Goal: Task Accomplishment & Management: Complete application form

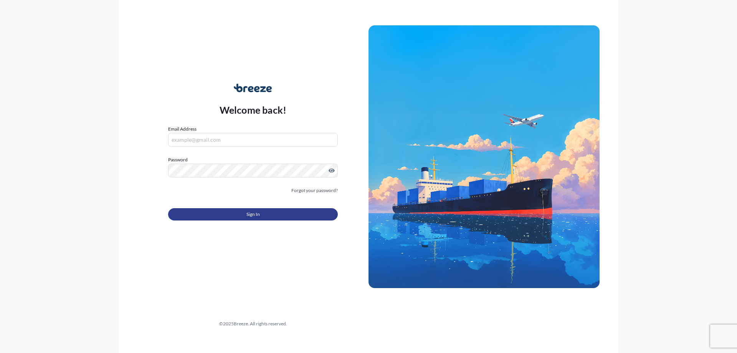
type input "[PERSON_NAME][EMAIL_ADDRESS][DOMAIN_NAME]"
click at [259, 222] on form "Email Address [PERSON_NAME][EMAIL_ADDRESS][DOMAIN_NAME] Password Must include: …" at bounding box center [253, 177] width 170 height 104
click at [262, 215] on button "Sign In" at bounding box center [253, 214] width 170 height 12
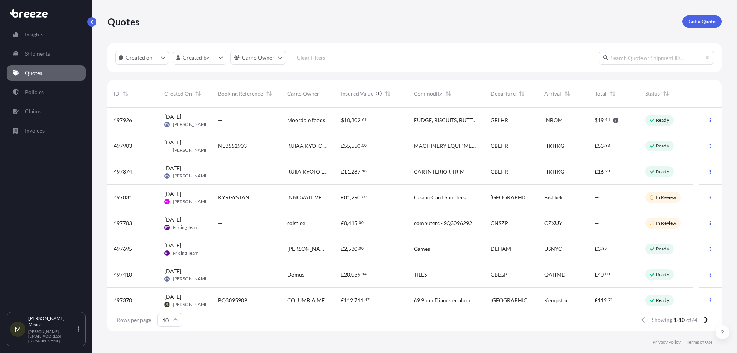
click at [248, 297] on div "BQ3095909" at bounding box center [246, 300] width 57 height 8
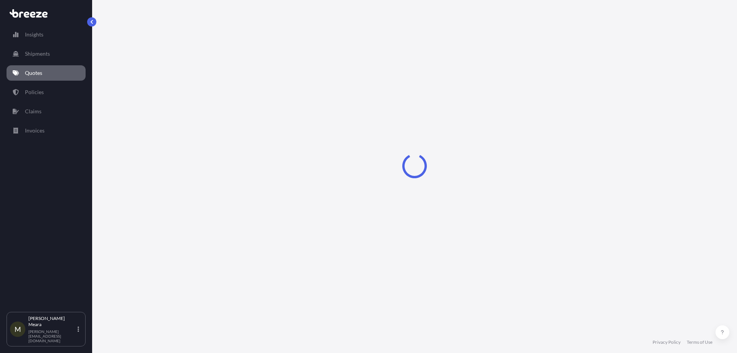
select select "Road"
select select "1"
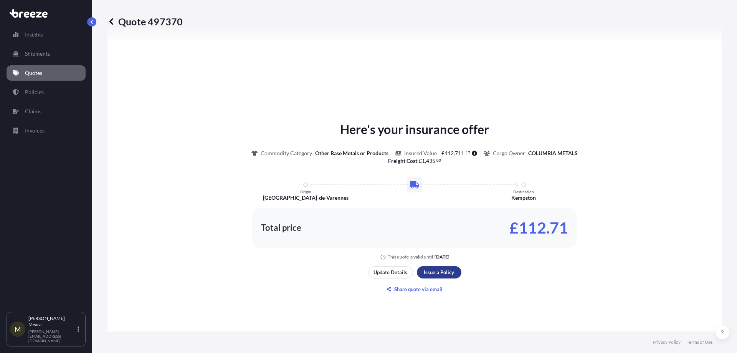
scroll to position [231, 0]
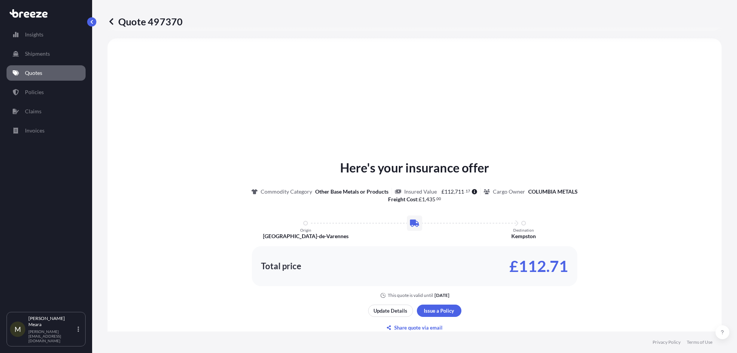
click at [443, 274] on div "Total price £112.71" at bounding box center [415, 266] width 326 height 40
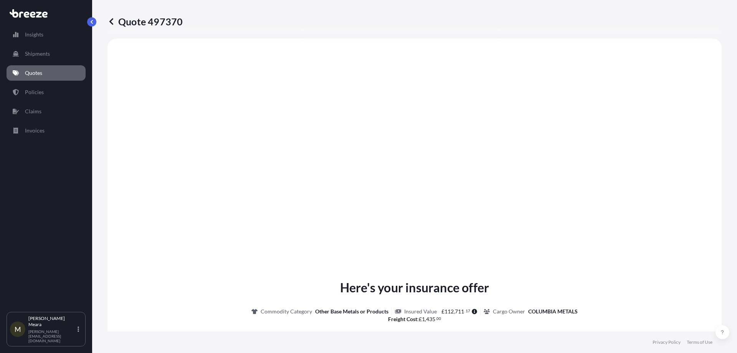
scroll to position [866, 0]
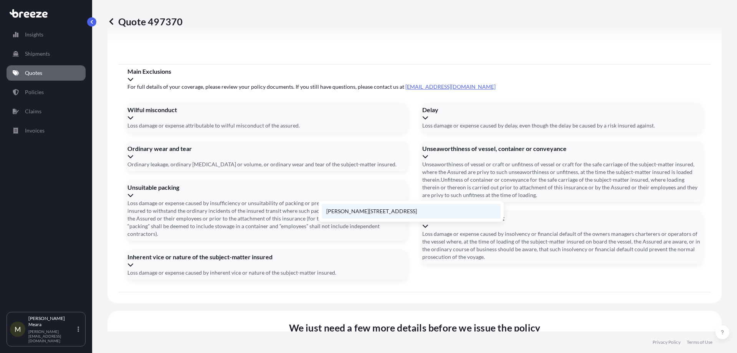
click at [365, 212] on li "[PERSON_NAME][STREET_ADDRESS]" at bounding box center [411, 211] width 179 height 15
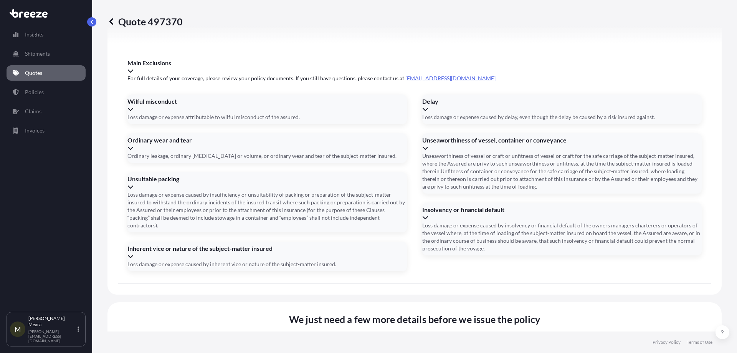
type input "[PERSON_NAME] [PERSON_NAME], [PERSON_NAME], Bedford MK42 7SH, [GEOGRAPHIC_DATA]"
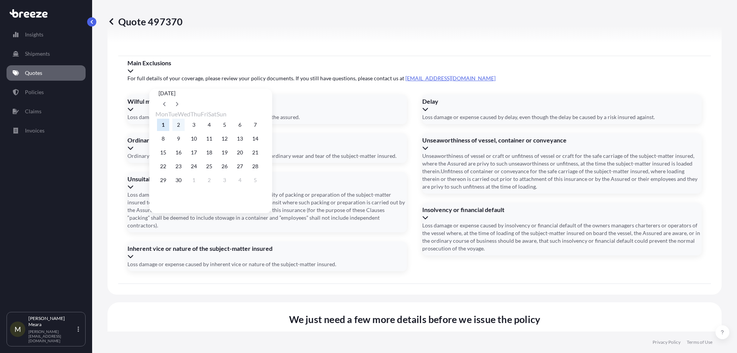
click at [180, 126] on button "2" at bounding box center [178, 125] width 12 height 12
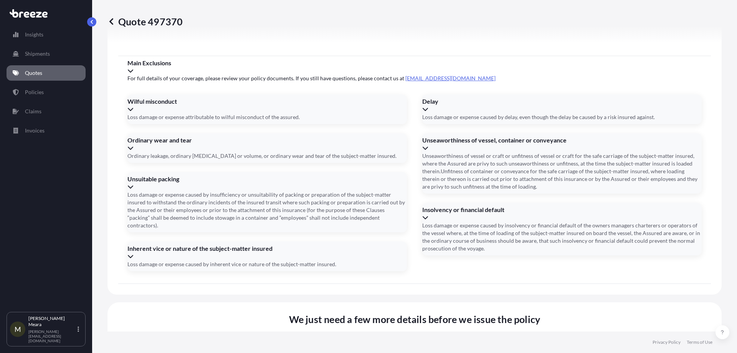
type input "[DATE]"
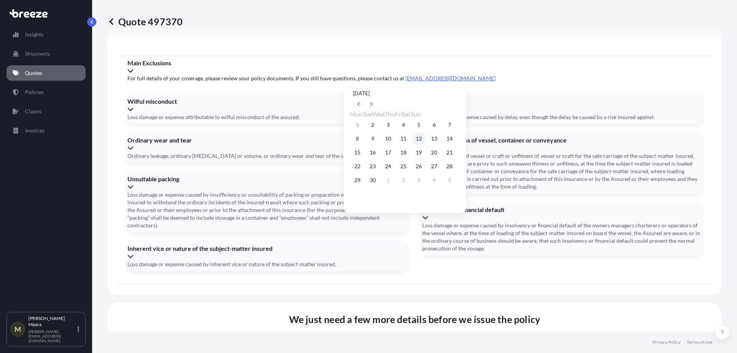
click at [425, 137] on button "12" at bounding box center [419, 138] width 12 height 12
type input "[DATE]"
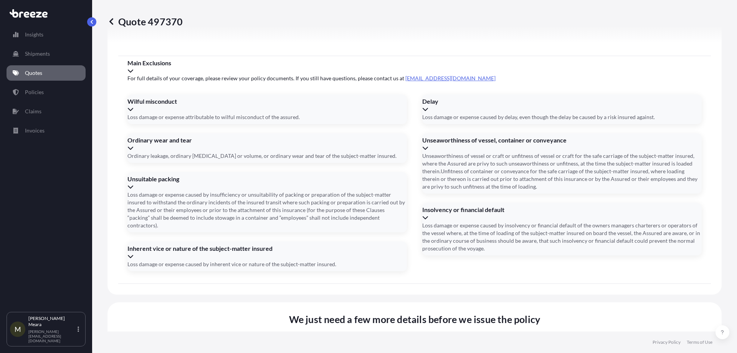
paste input "CB5649TT"
type input "CB5649TT"
type input "EXW"
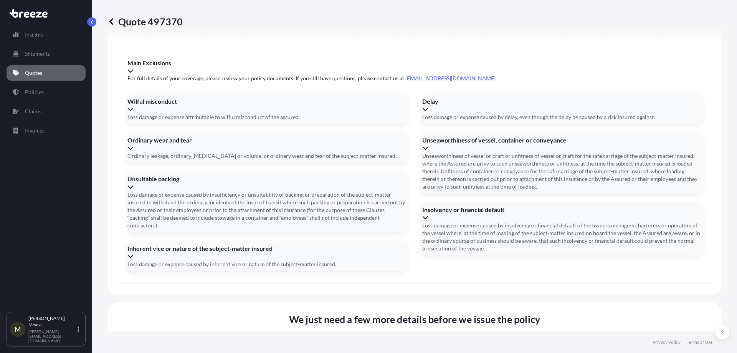
click at [192, 307] on li "EXW" at bounding box center [219, 312] width 184 height 15
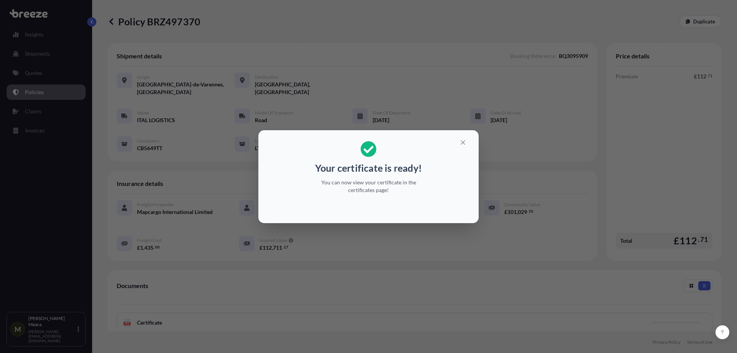
drag, startPoint x: 451, startPoint y: 157, endPoint x: 455, endPoint y: 150, distance: 8.8
click at [451, 157] on h2 "Your certificate is ready! You can now view your certificate in the certificate…" at bounding box center [369, 167] width 208 height 62
click at [463, 142] on icon "button" at bounding box center [463, 142] width 4 height 4
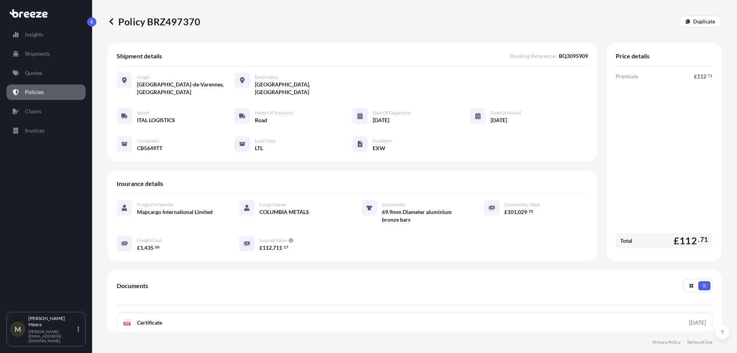
scroll to position [109, 0]
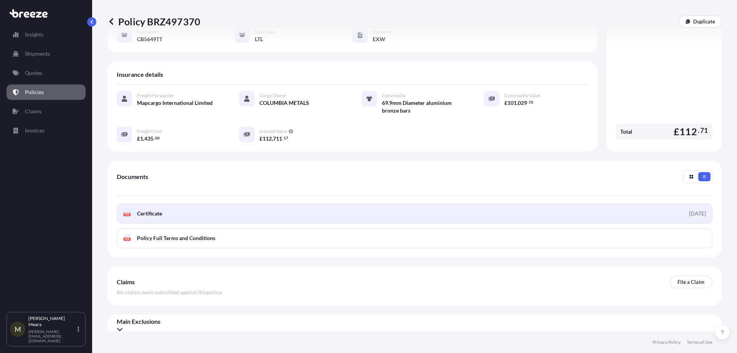
click at [390, 209] on link "PDF Certificate [DATE]" at bounding box center [415, 214] width 596 height 20
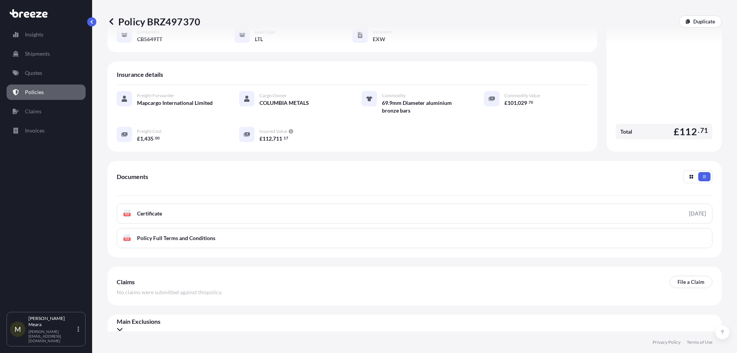
scroll to position [0, 0]
